Goal: Information Seeking & Learning: Learn about a topic

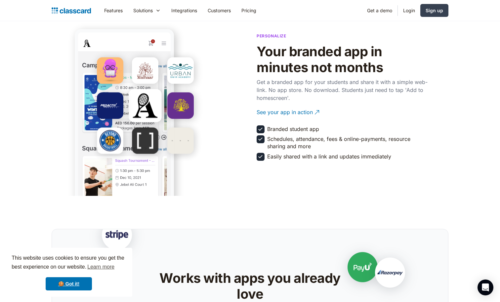
scroll to position [1200, 0]
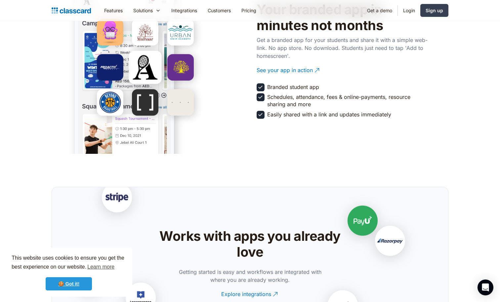
click at [84, 280] on link "🍪 Got it!" at bounding box center [69, 283] width 46 height 13
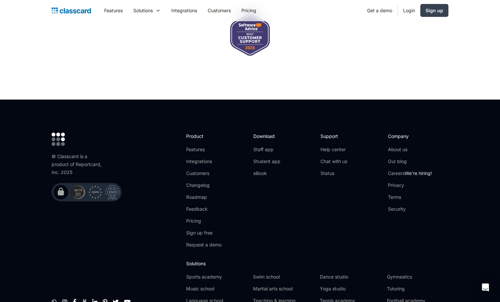
scroll to position [2150, 0]
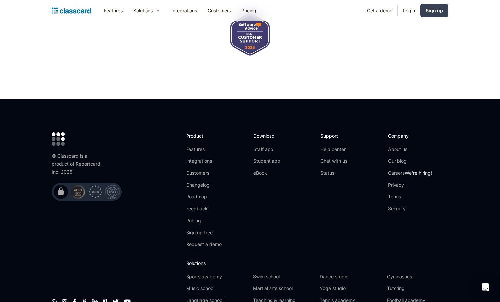
click at [205, 152] on ul "Features Integrations Customers Changelog Roadmap Feedback Pricing Sign up free…" at bounding box center [203, 197] width 35 height 102
click at [207, 158] on link "Integrations" at bounding box center [203, 161] width 35 height 7
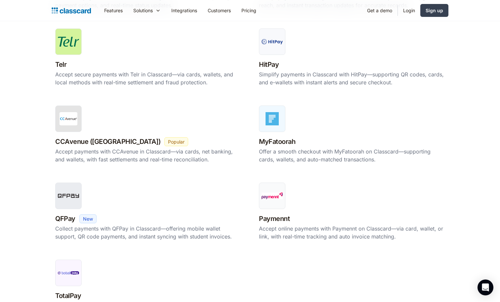
scroll to position [479, 0]
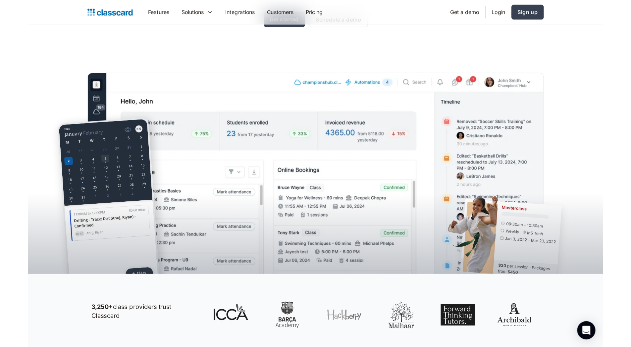
scroll to position [152, 0]
